Goal: Task Accomplishment & Management: Complete application form

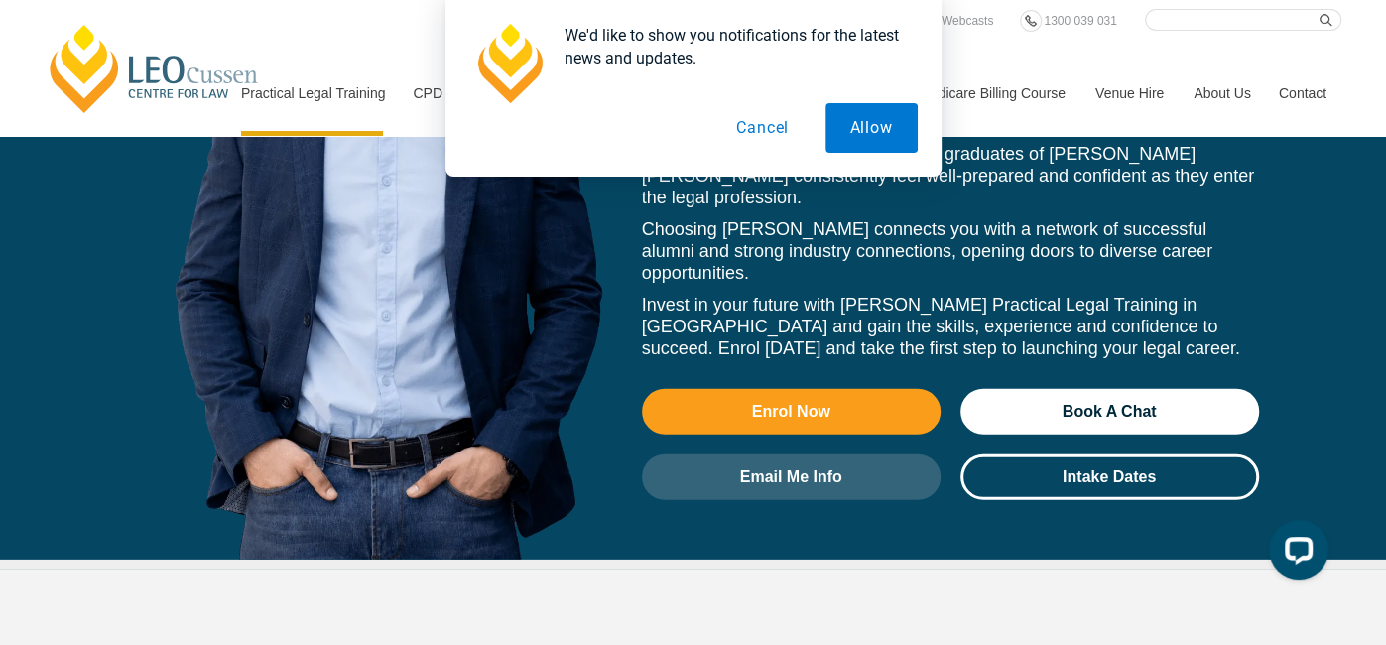
click at [750, 123] on button "Cancel" at bounding box center [763, 128] width 102 height 50
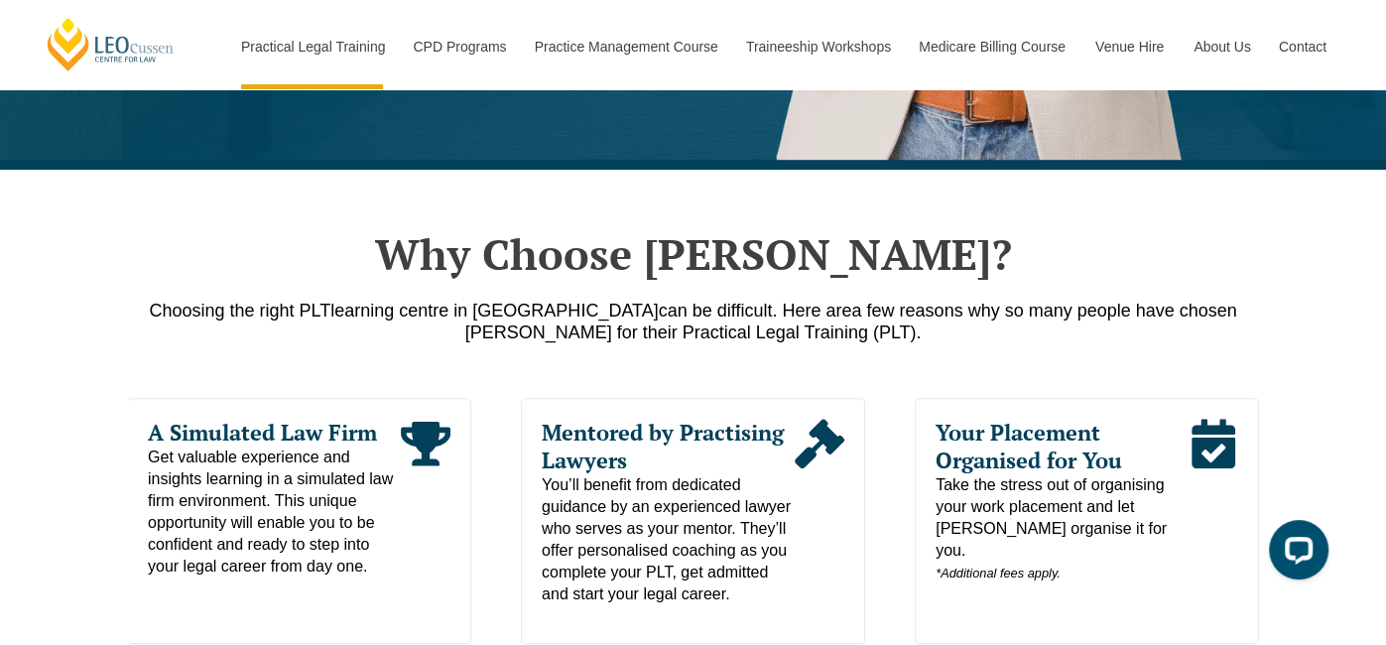
scroll to position [842, 0]
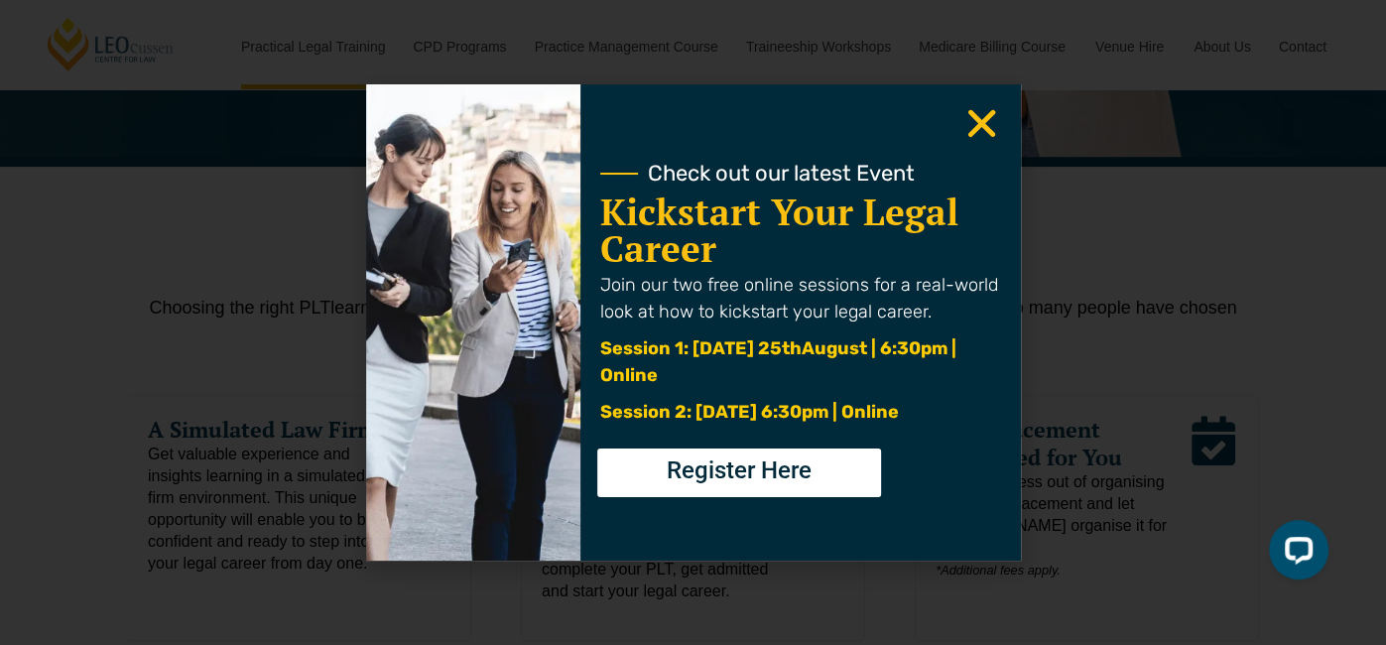
click at [992, 125] on icon "Close" at bounding box center [982, 123] width 39 height 39
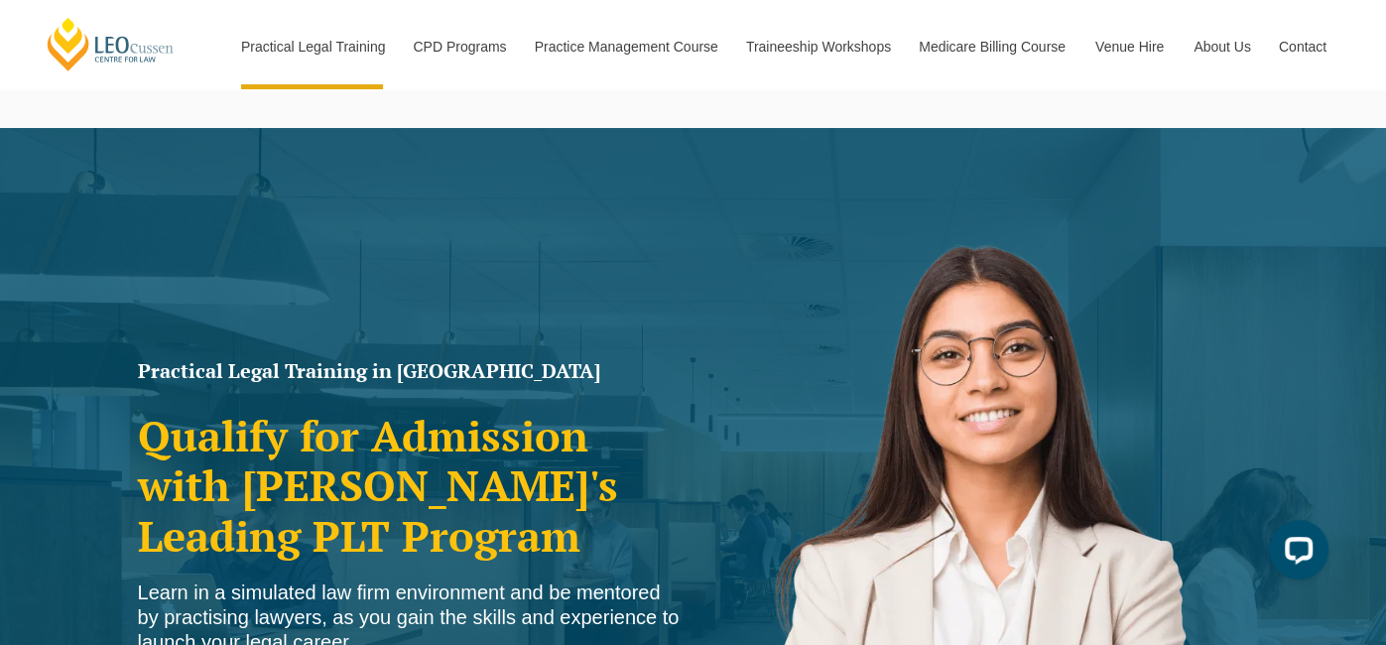
scroll to position [0, 0]
